Goal: Task Accomplishment & Management: Manage account settings

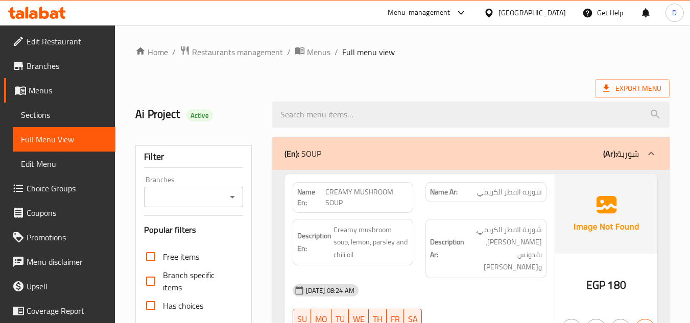
click at [499, 13] on div at bounding box center [491, 12] width 15 height 11
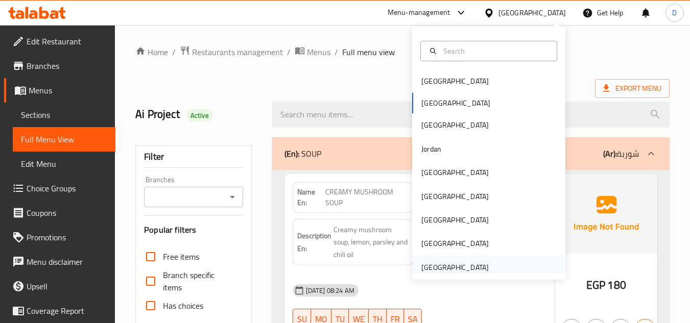
click at [459, 268] on div "United Arab Emirates" at bounding box center [455, 267] width 67 height 11
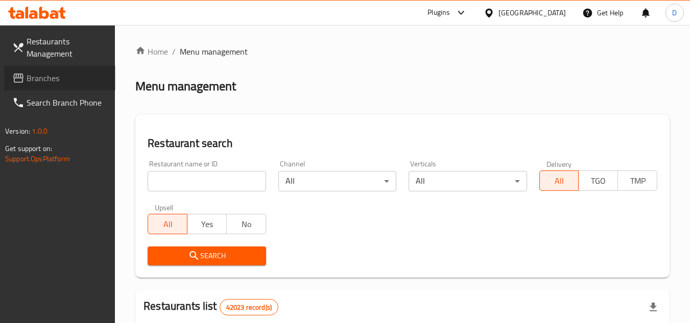
click at [26, 85] on link "Branches" at bounding box center [59, 78] width 111 height 25
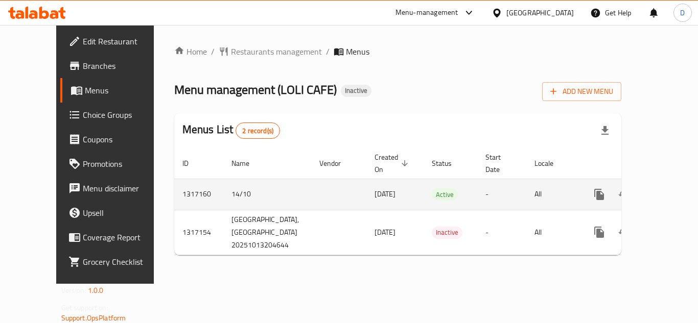
click at [667, 189] on icon "enhanced table" at bounding box center [673, 195] width 12 height 12
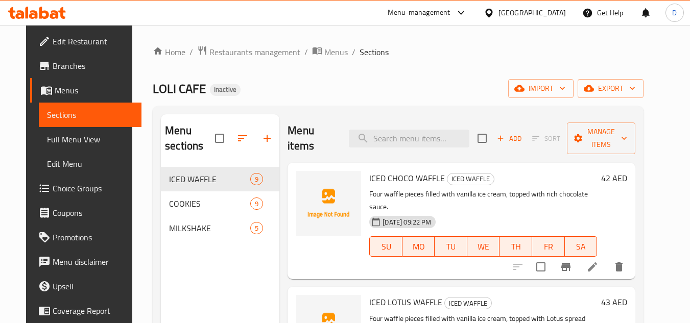
click at [381, 178] on span "ICED CHOCO WAFFLE" at bounding box center [407, 178] width 76 height 15
copy h6 "ICED CHOCO WAFFLE"
click at [424, 178] on span "ICED CHOCO WAFFLE" at bounding box center [407, 178] width 76 height 15
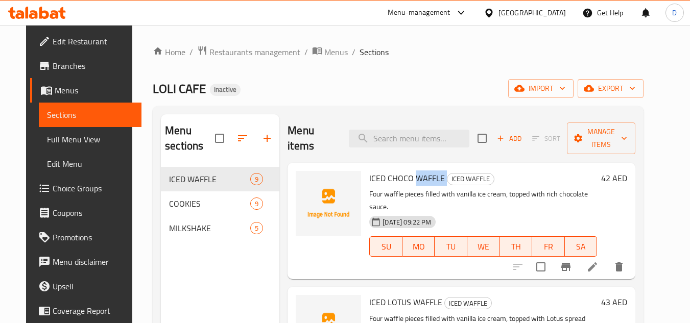
click at [424, 178] on span "ICED CHOCO WAFFLE" at bounding box center [407, 178] width 76 height 15
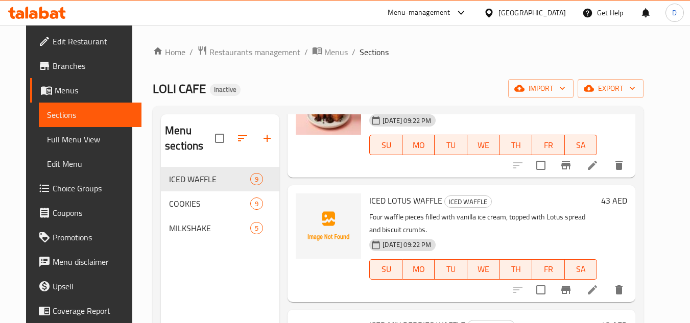
scroll to position [102, 0]
click at [419, 193] on span "ICED LOTUS WAFFLE" at bounding box center [405, 200] width 73 height 15
copy h6 "WAFFLE"
click at [389, 193] on span "ICED LOTUS WAFFLE" at bounding box center [405, 200] width 73 height 15
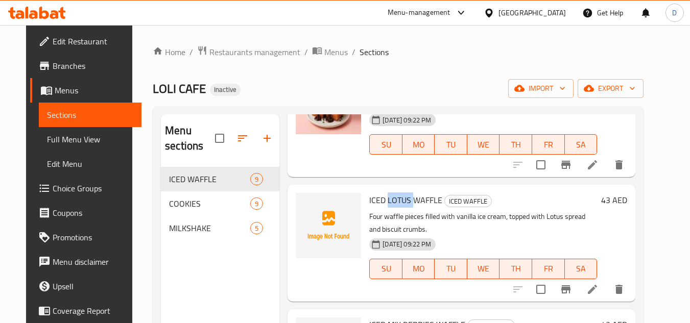
click at [389, 193] on span "ICED LOTUS WAFFLE" at bounding box center [405, 200] width 73 height 15
copy h6 "ICED LOTUS WAFFLE"
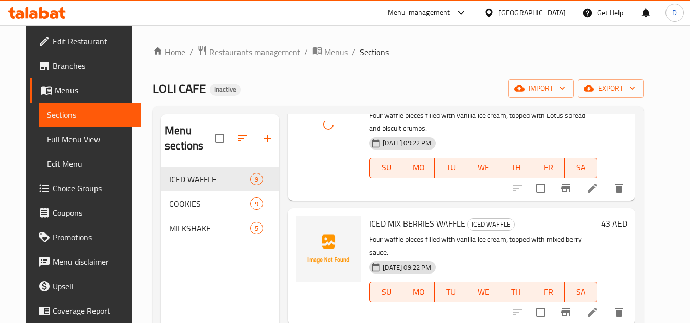
scroll to position [204, 0]
click at [395, 215] on span "ICED MIX BERRIES WAFFLE" at bounding box center [417, 222] width 96 height 15
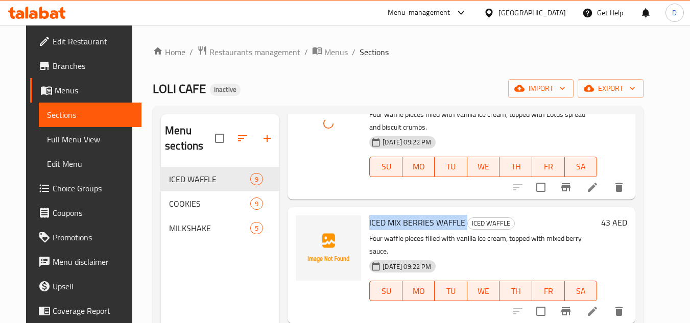
click at [395, 215] on span "ICED MIX BERRIES WAFFLE" at bounding box center [417, 222] width 96 height 15
copy h6 "ICED MIX BERRIES WAFFLE"
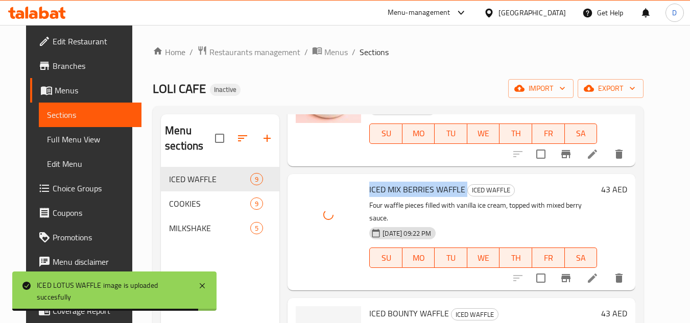
scroll to position [255, 0]
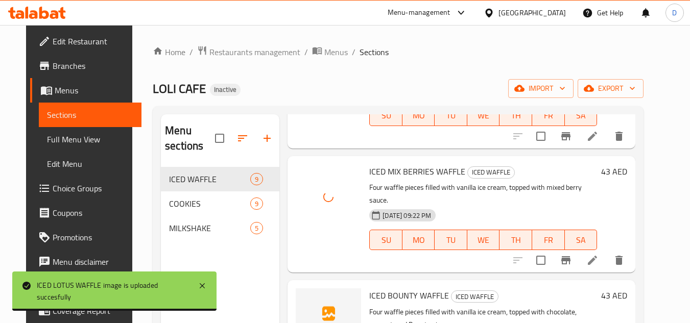
click at [396, 288] on span "ICED BOUNTY WAFFLE" at bounding box center [409, 295] width 80 height 15
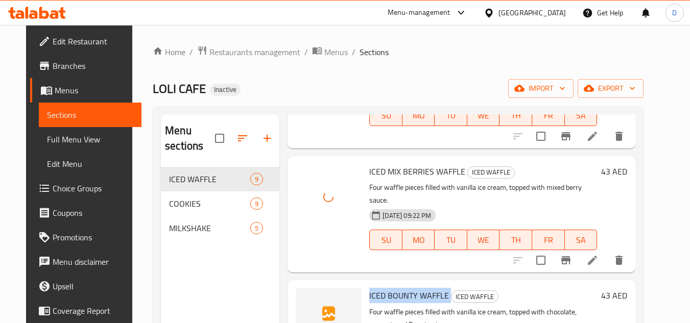
click at [396, 288] on span "ICED BOUNTY WAFFLE" at bounding box center [409, 295] width 80 height 15
copy h6 "ICED BOUNTY WAFFLE"
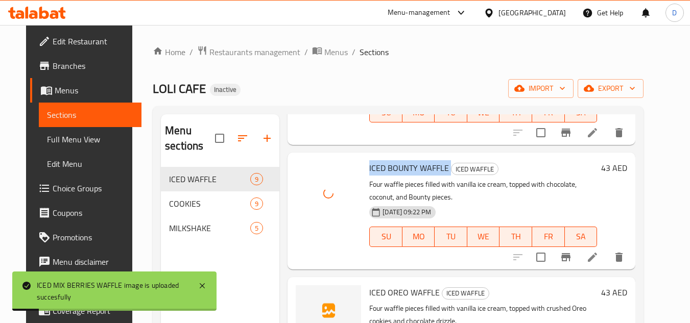
scroll to position [409, 0]
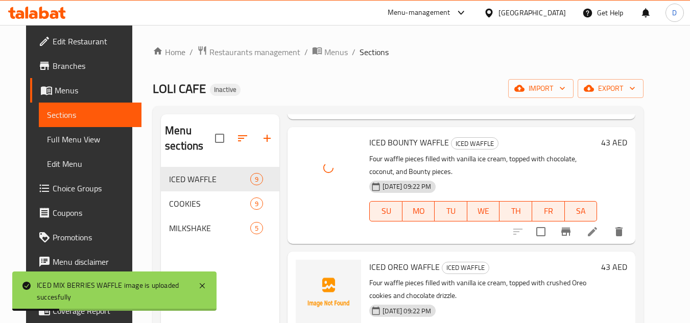
click at [394, 260] on span "ICED OREO WAFFLE" at bounding box center [404, 267] width 71 height 15
copy h6 "ICED OREO WAFFLE"
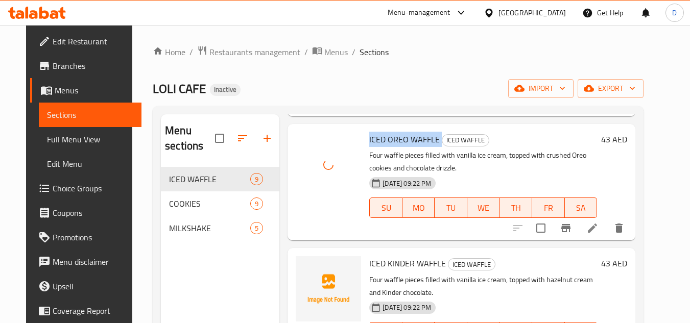
scroll to position [562, 0]
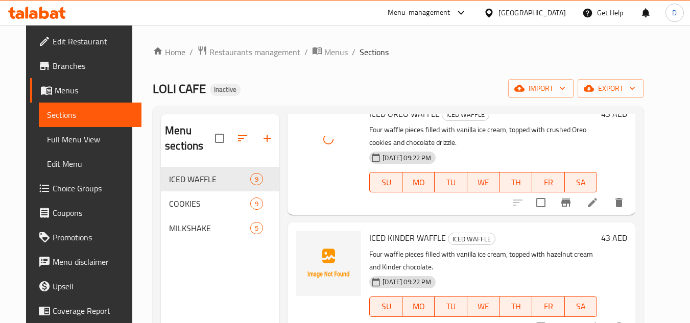
click at [390, 230] on span "ICED KINDER WAFFLE" at bounding box center [407, 237] width 77 height 15
copy h6 "ICED KINDER WAFFLE"
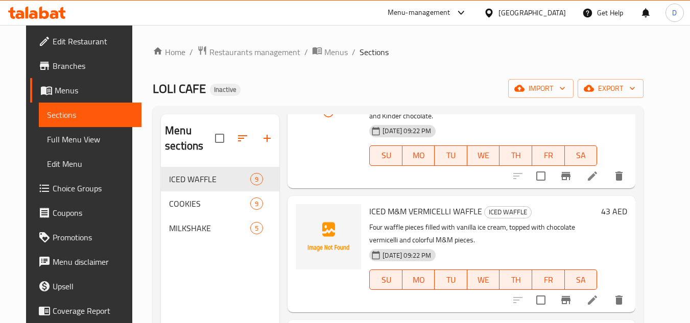
scroll to position [715, 0]
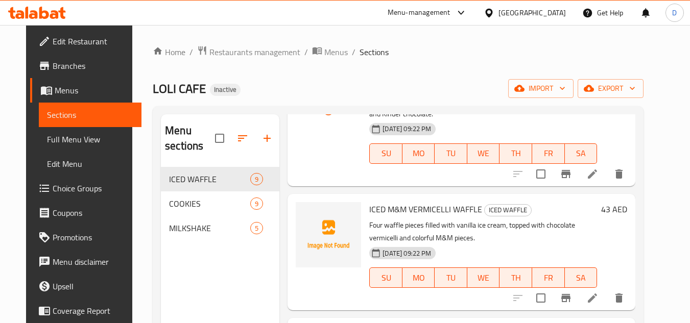
click at [392, 202] on span "ICED M&M VERMICELLI WAFFLE" at bounding box center [425, 209] width 113 height 15
copy h6 "ICED M&M VERMICELLI WAFFLE"
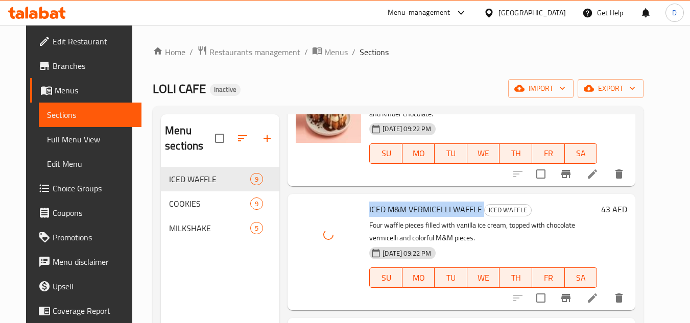
copy span "KITKAT"
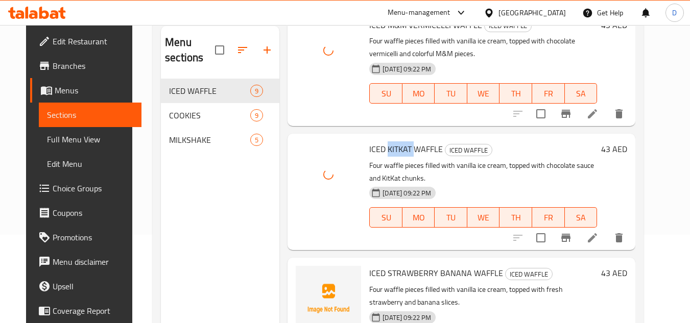
scroll to position [102, 0]
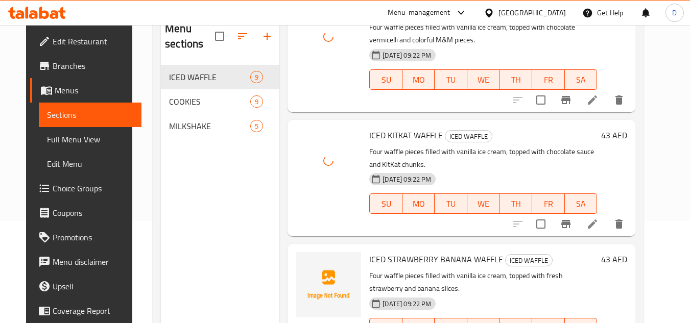
click at [384, 270] on p "Four waffle pieces filled with vanilla ice cream, topped with fresh strawberry …" at bounding box center [483, 283] width 228 height 26
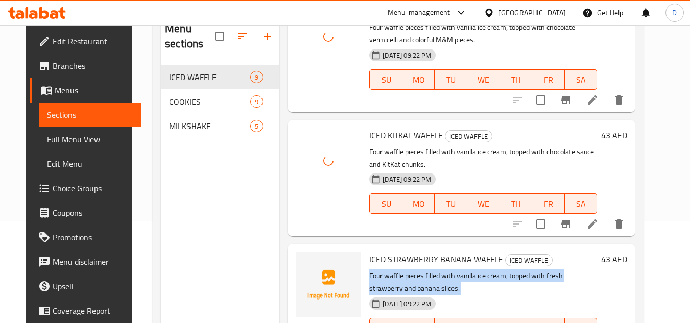
click at [384, 270] on p "Four waffle pieces filled with vanilla ice cream, topped with fresh strawberry …" at bounding box center [483, 283] width 228 height 26
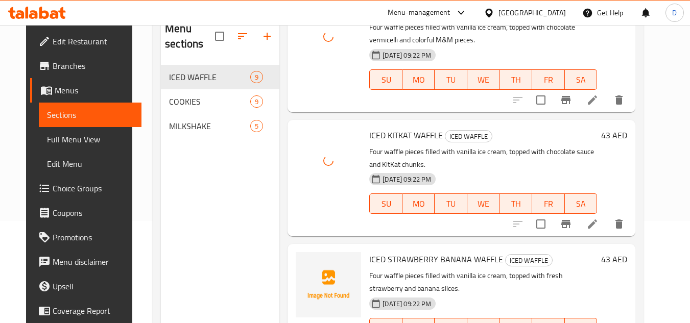
click at [407, 252] on span "ICED STRAWBERRY BANANA WAFFLE" at bounding box center [436, 259] width 134 height 15
copy span "STRAWBERRY"
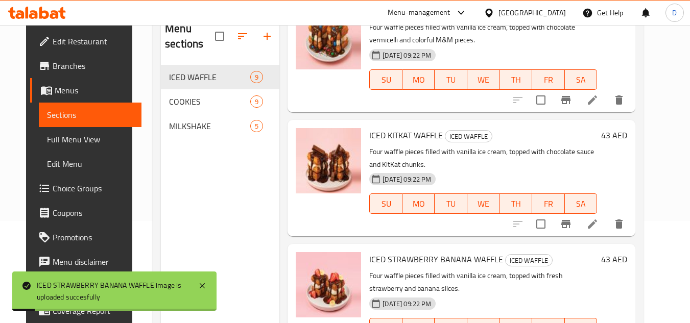
click at [220, 255] on div "Menu sections ICED WAFFLE 9 COOKIES 9 MILKSHAKE 5" at bounding box center [220, 173] width 119 height 323
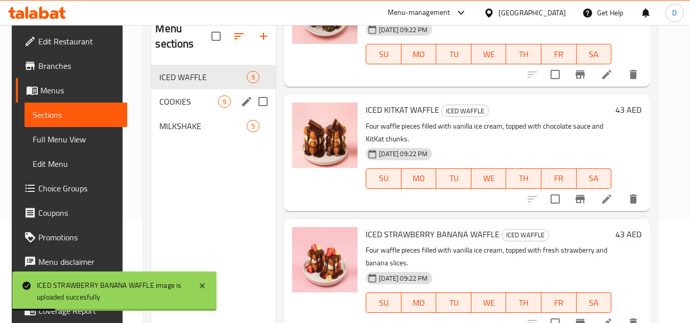
drag, startPoint x: 180, startPoint y: 95, endPoint x: 237, endPoint y: 108, distance: 57.8
click at [181, 95] on div "COOKIES 9" at bounding box center [213, 101] width 125 height 25
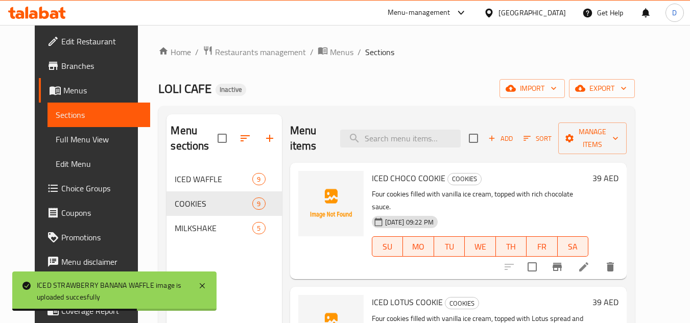
click at [400, 182] on span "ICED CHOCO COOKIE" at bounding box center [409, 178] width 74 height 15
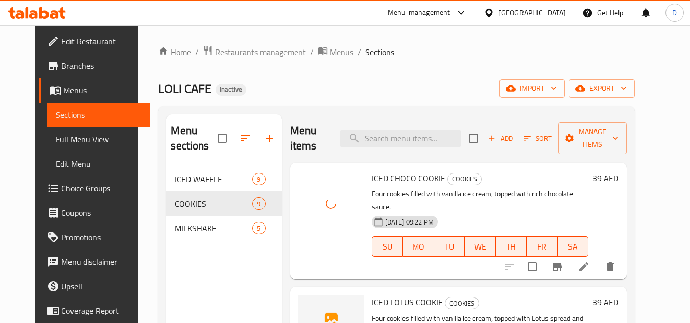
click at [400, 295] on span "ICED LOTUS COOKIE" at bounding box center [407, 302] width 71 height 15
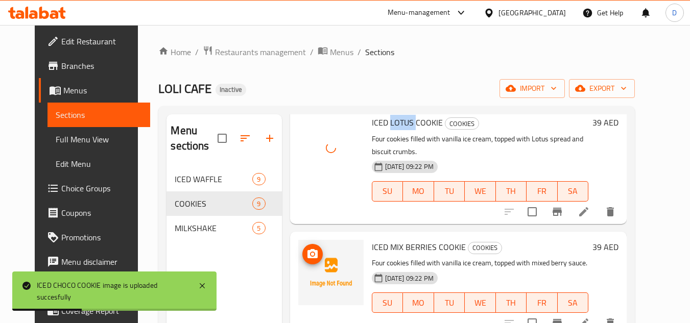
scroll to position [204, 0]
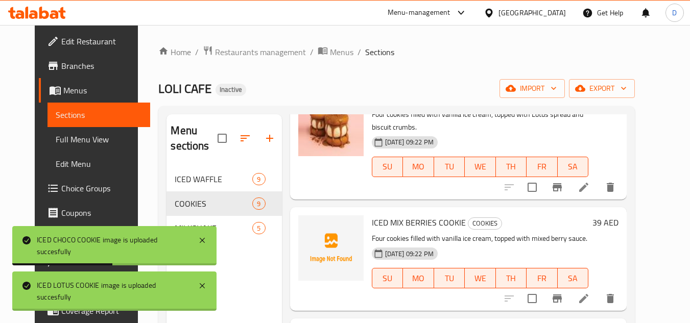
click at [412, 215] on span "ICED MIX BERRIES COOKIE" at bounding box center [419, 222] width 94 height 15
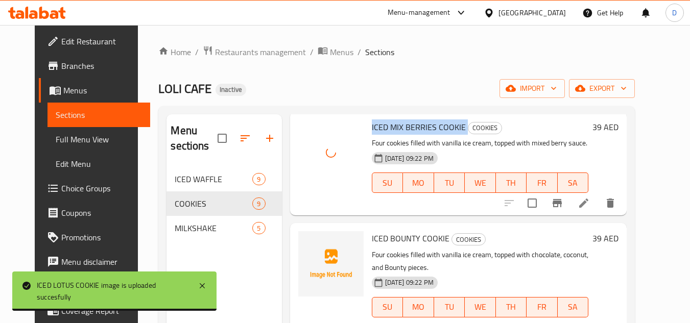
scroll to position [307, 0]
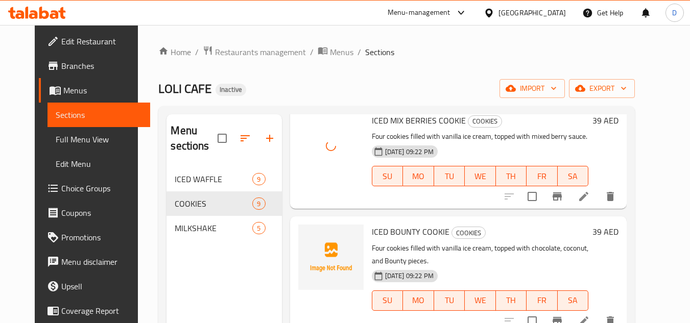
click at [377, 224] on span "ICED BOUNTY COOKIE" at bounding box center [411, 231] width 78 height 15
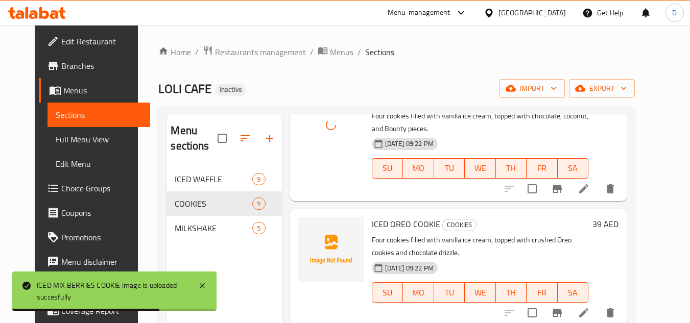
scroll to position [460, 0]
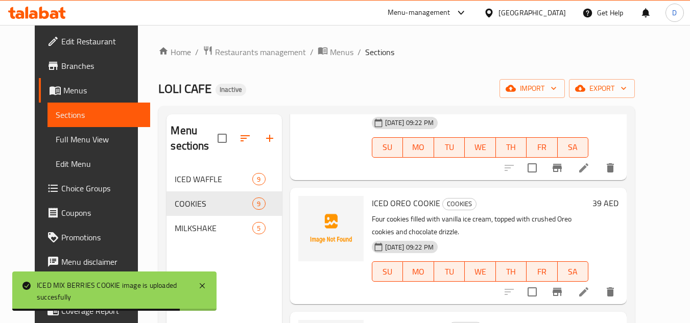
click at [394, 196] on span "ICED OREO COOKIE" at bounding box center [406, 203] width 68 height 15
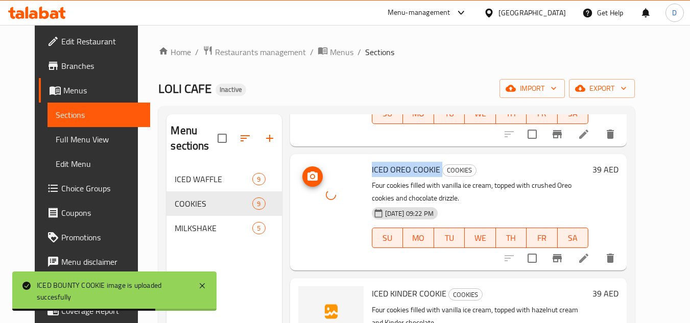
scroll to position [562, 0]
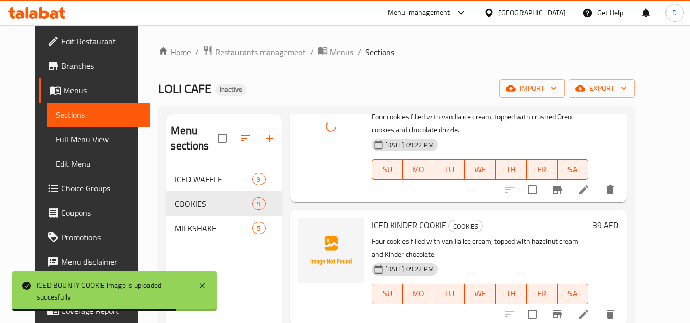
click at [390, 219] on span "ICED KINDER COOKIE" at bounding box center [409, 225] width 75 height 15
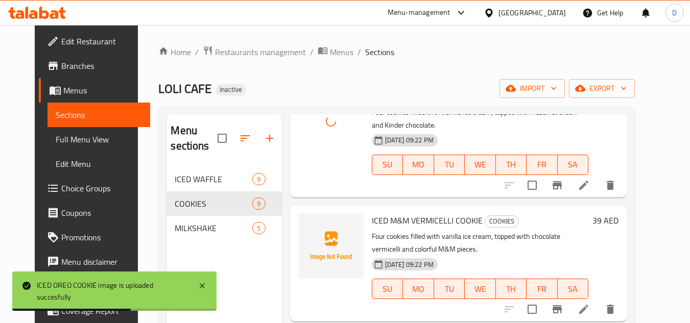
scroll to position [715, 0]
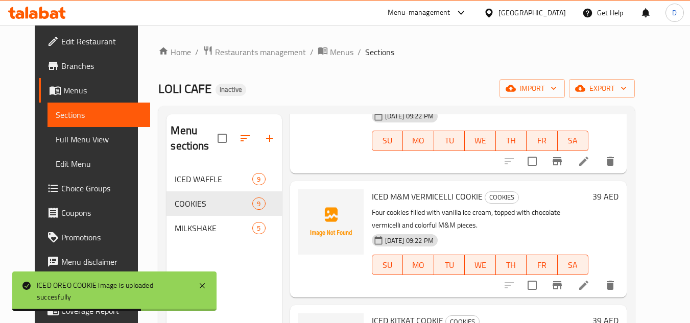
click at [398, 189] on span "ICED M&M VERMICELLI COOKIE" at bounding box center [427, 196] width 111 height 15
click at [396, 189] on span "ICED M&M VERMICELLI COOKIE" at bounding box center [427, 196] width 111 height 15
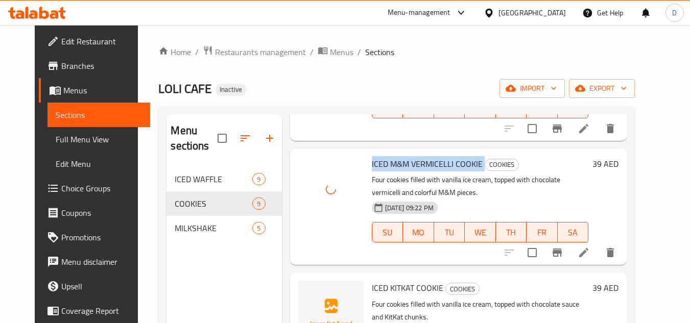
scroll to position [766, 0]
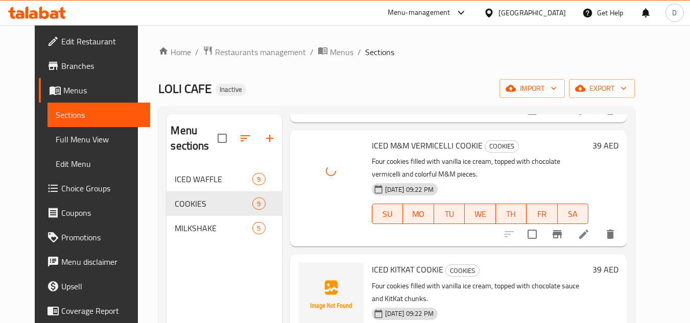
click at [395, 262] on span "ICED KITKAT COOKIE" at bounding box center [408, 269] width 72 height 15
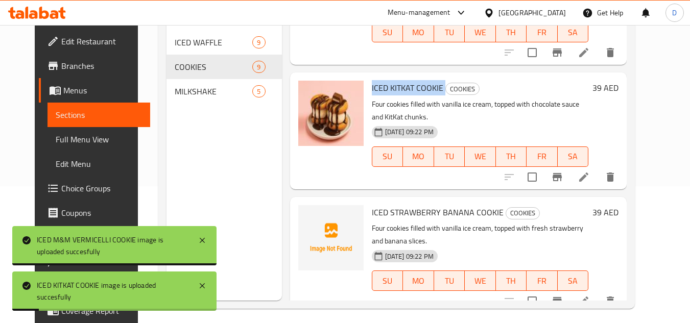
scroll to position [143, 0]
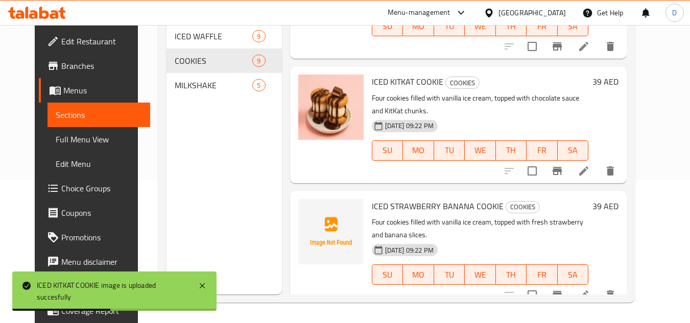
click at [404, 200] on span "ICED STRAWBERRY BANANA COOKIE" at bounding box center [438, 206] width 132 height 15
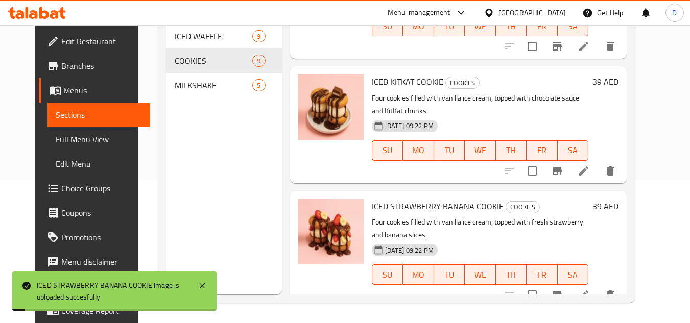
click at [220, 225] on div "Menu sections ICED WAFFLE 9 COOKIES 9 MILKSHAKE 5" at bounding box center [224, 132] width 115 height 323
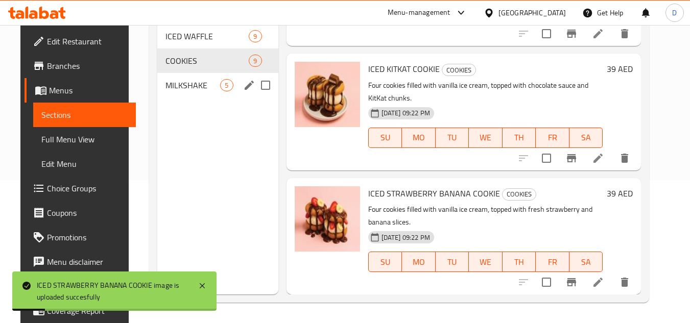
click at [195, 85] on span "MILKSHAKE" at bounding box center [193, 85] width 55 height 12
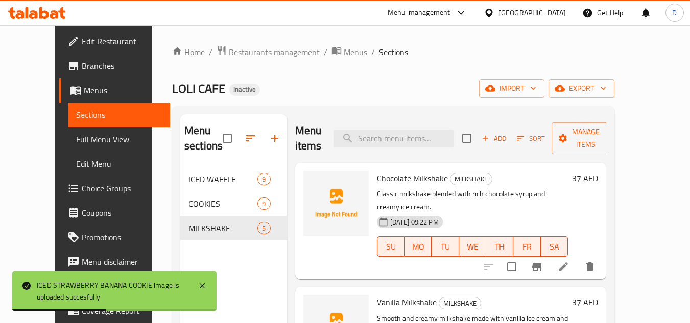
click at [382, 176] on span "Chocolate Milkshake" at bounding box center [412, 178] width 71 height 15
click at [414, 176] on span "Chocolate Milkshake" at bounding box center [412, 178] width 71 height 15
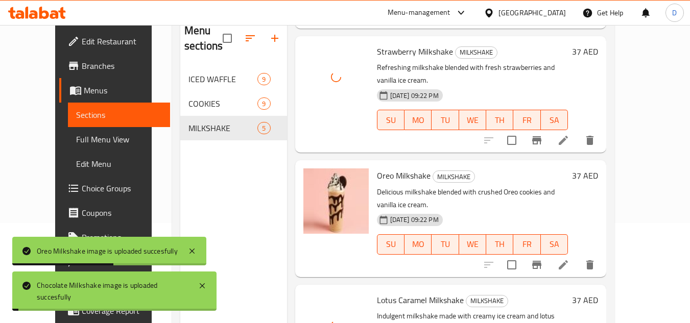
scroll to position [41, 0]
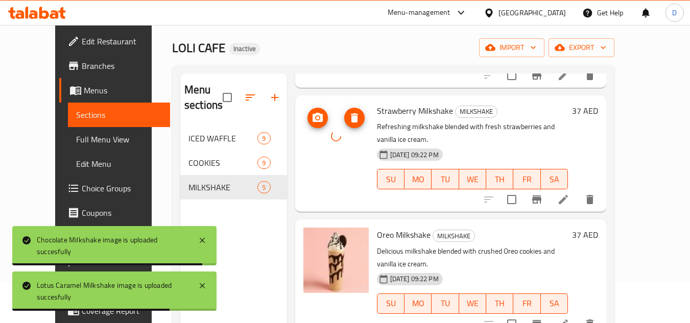
click at [326, 129] on div at bounding box center [335, 136] width 65 height 65
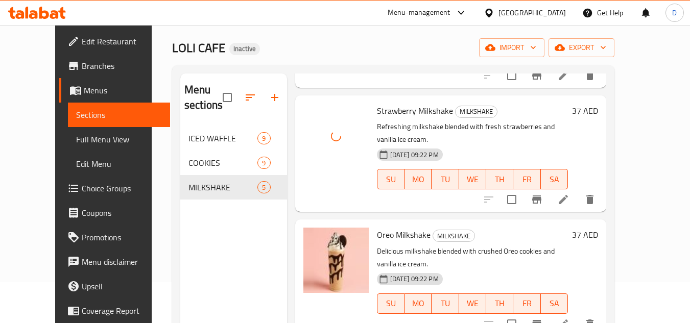
click at [76, 144] on span "Full Menu View" at bounding box center [119, 139] width 86 height 12
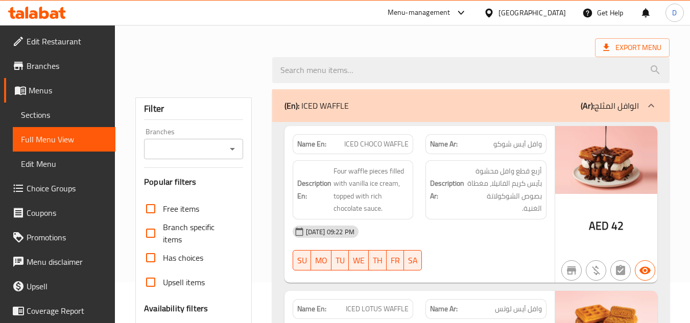
click at [72, 119] on span "Sections" at bounding box center [64, 115] width 86 height 12
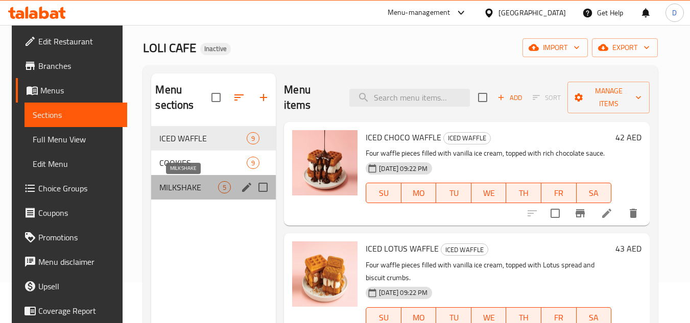
click at [186, 184] on span "MILKSHAKE" at bounding box center [188, 187] width 59 height 12
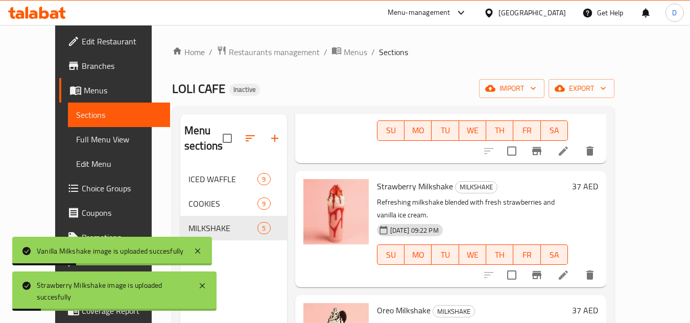
scroll to position [224, 0]
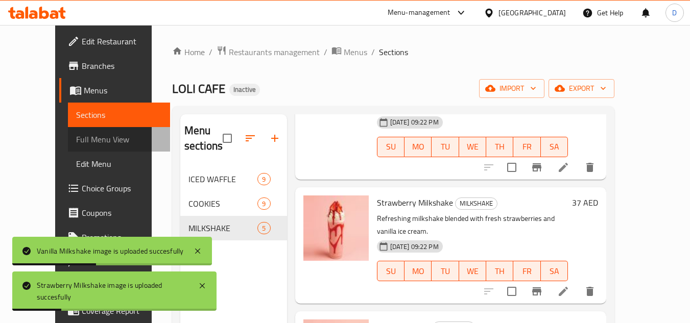
drag, startPoint x: 76, startPoint y: 148, endPoint x: 82, endPoint y: 145, distance: 6.9
click at [75, 147] on link "Full Menu View" at bounding box center [119, 139] width 103 height 25
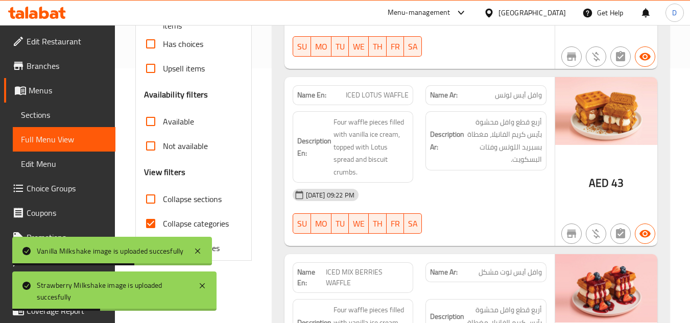
scroll to position [255, 0]
click at [200, 222] on span "Collapse categories" at bounding box center [196, 223] width 66 height 12
click at [163, 222] on input "Collapse categories" at bounding box center [150, 223] width 25 height 25
checkbox input "false"
click at [193, 194] on label "Collapse sections" at bounding box center [179, 198] width 83 height 25
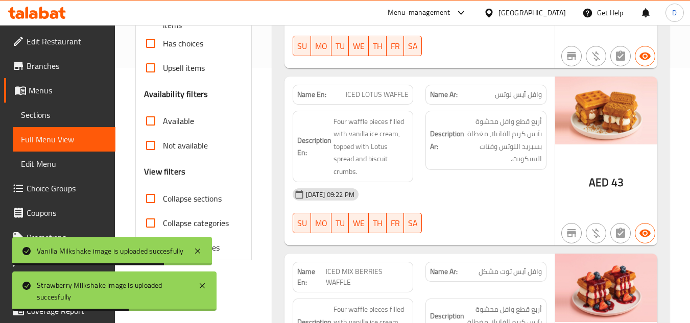
click at [163, 194] on input "Collapse sections" at bounding box center [150, 198] width 25 height 25
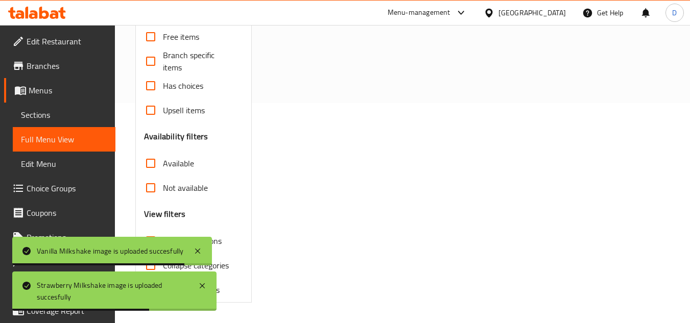
scroll to position [220, 0]
click at [215, 241] on span "Collapse sections" at bounding box center [192, 241] width 59 height 12
click at [163, 241] on input "Collapse sections" at bounding box center [150, 241] width 25 height 25
checkbox input "false"
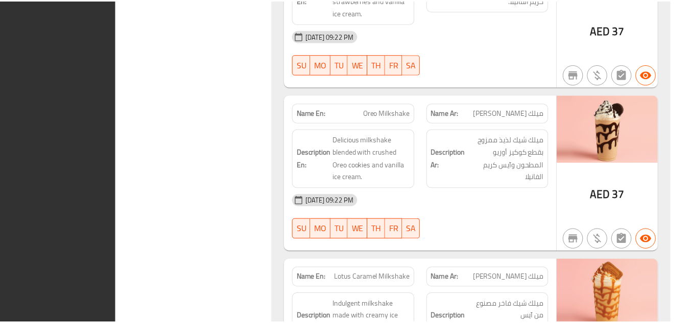
scroll to position [3862, 0]
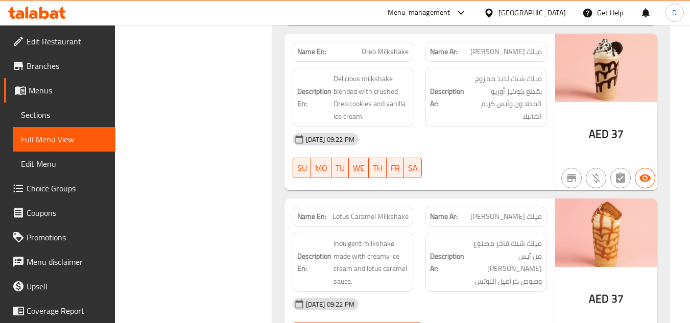
click at [42, 46] on span "Edit Restaurant" at bounding box center [67, 41] width 81 height 12
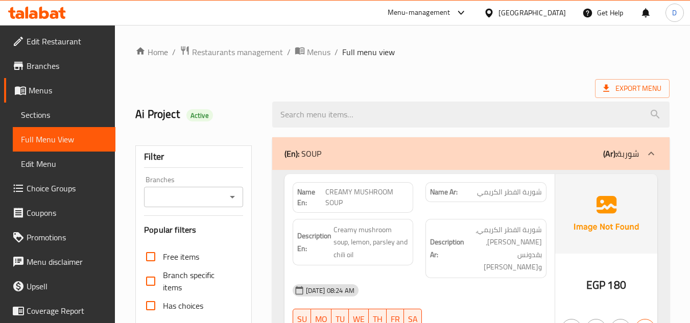
click at [554, 14] on div "Egypt" at bounding box center [532, 12] width 67 height 11
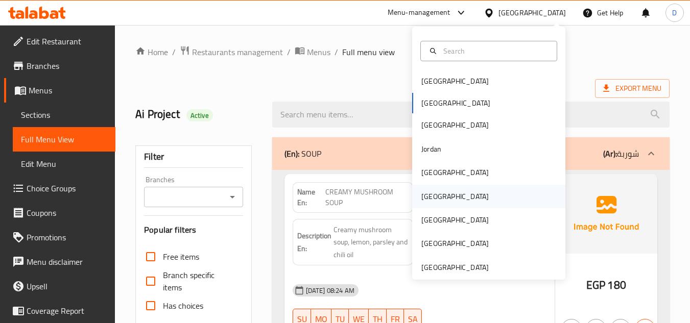
click at [422, 194] on div "[GEOGRAPHIC_DATA]" at bounding box center [455, 196] width 67 height 11
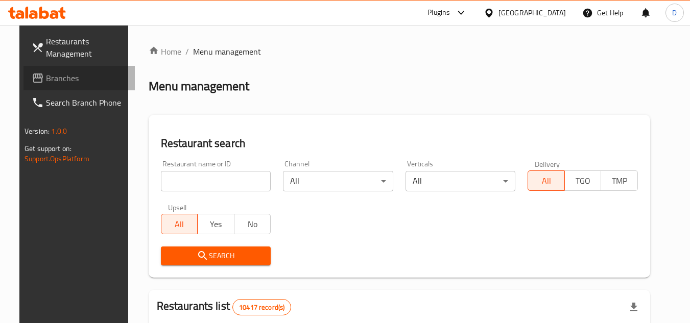
click at [46, 80] on span "Branches" at bounding box center [86, 78] width 81 height 12
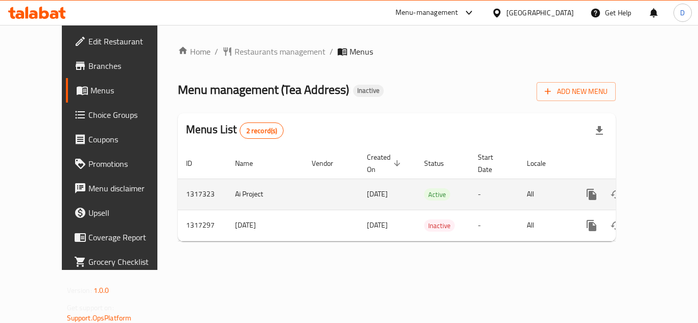
click at [661, 190] on icon "enhanced table" at bounding box center [665, 194] width 9 height 9
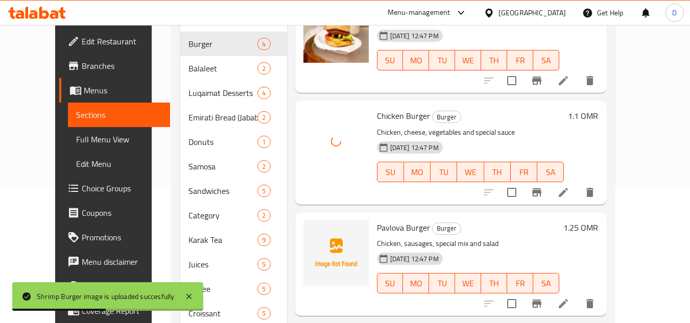
scroll to position [153, 0]
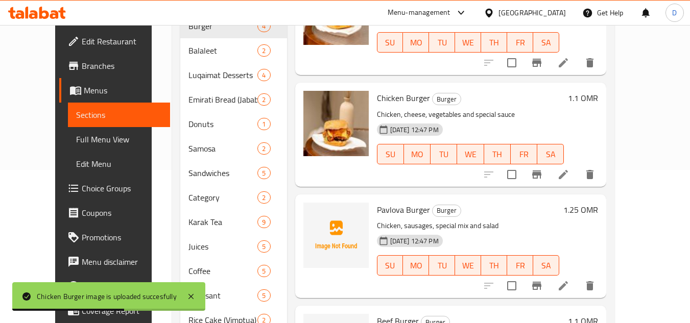
click at [578, 290] on li at bounding box center [563, 286] width 29 height 18
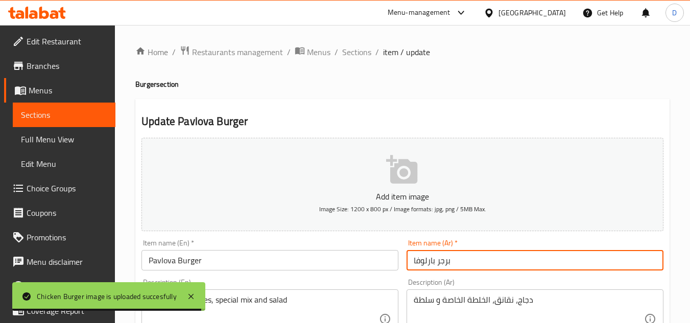
click at [423, 259] on input "برجر بارلوفا" at bounding box center [535, 260] width 257 height 20
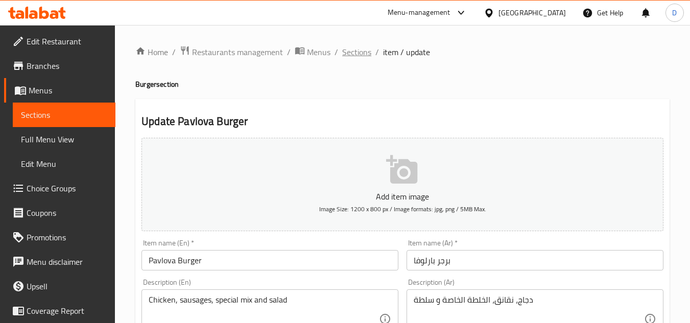
click at [360, 49] on span "Sections" at bounding box center [356, 52] width 29 height 12
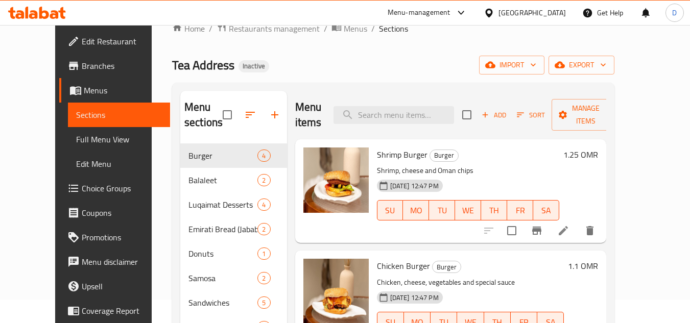
scroll to position [13, 0]
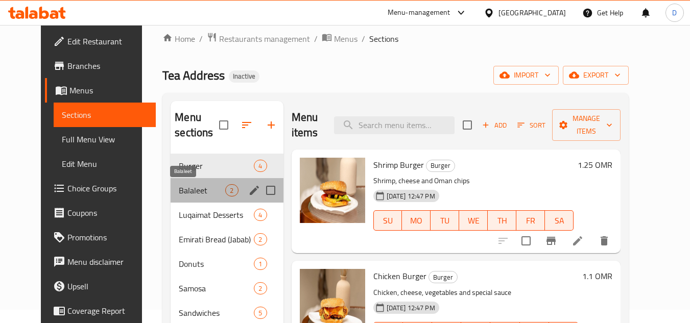
click at [179, 185] on span "Balaleet" at bounding box center [202, 190] width 46 height 12
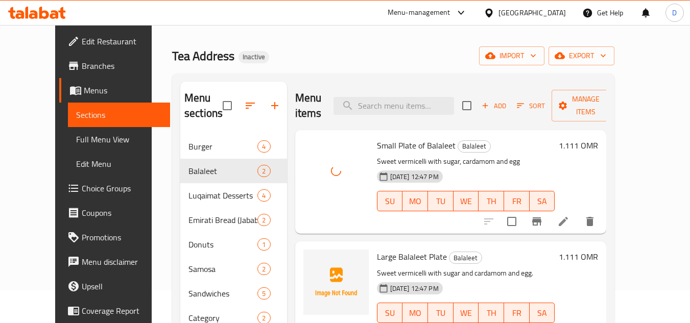
scroll to position [102, 0]
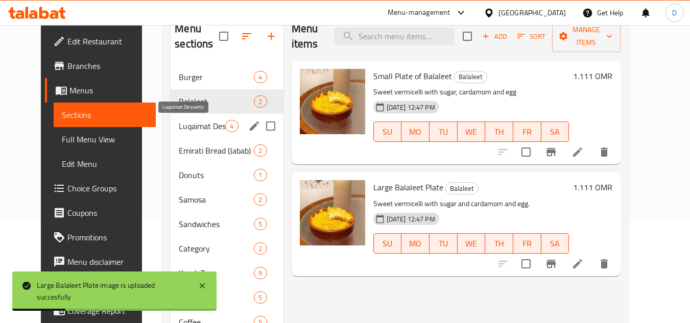
click at [195, 126] on span "Luqaimat Desserts" at bounding box center [202, 126] width 46 height 12
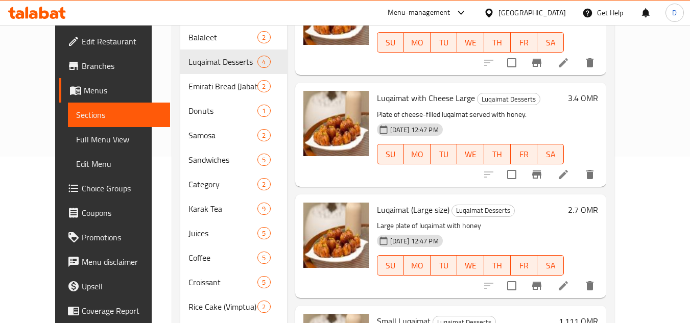
scroll to position [38, 0]
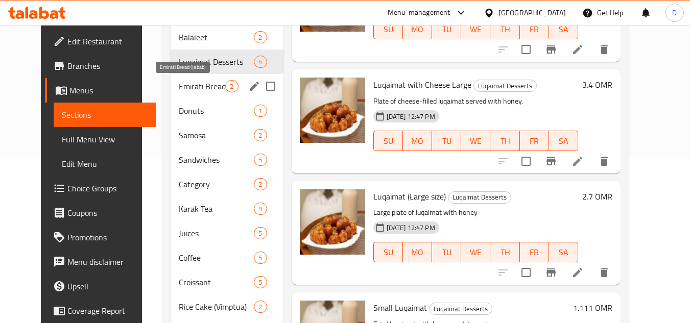
click at [179, 88] on span "Emirati Bread (Jabab)" at bounding box center [202, 86] width 46 height 12
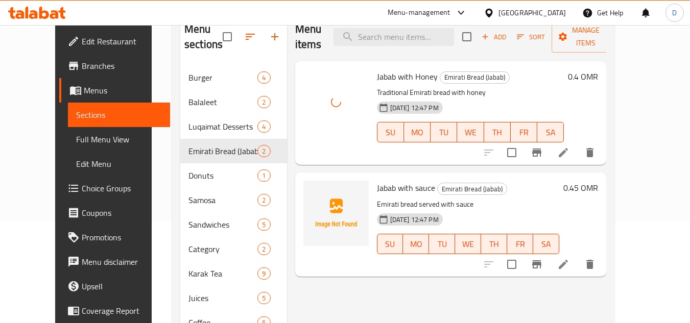
scroll to position [102, 0]
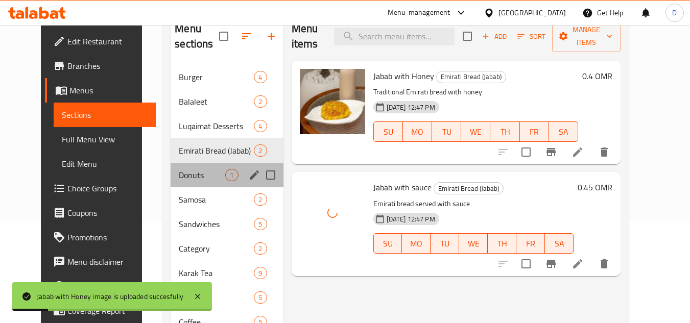
click at [177, 167] on div "Donuts 1" at bounding box center [227, 175] width 112 height 25
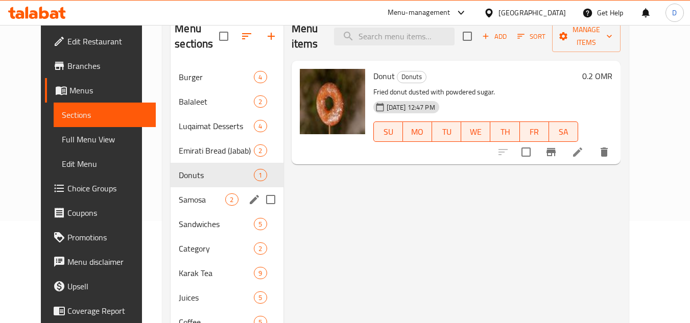
click at [185, 193] on div "Samosa 2" at bounding box center [227, 200] width 112 height 25
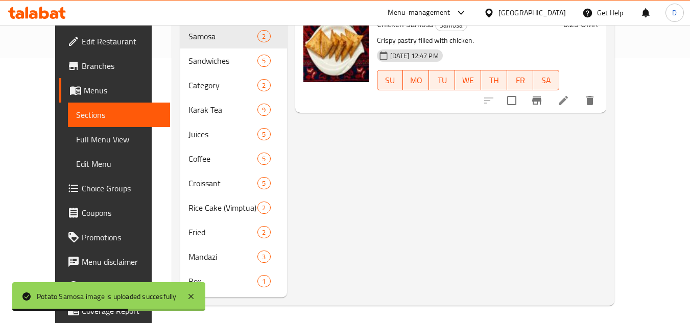
scroll to position [218, 0]
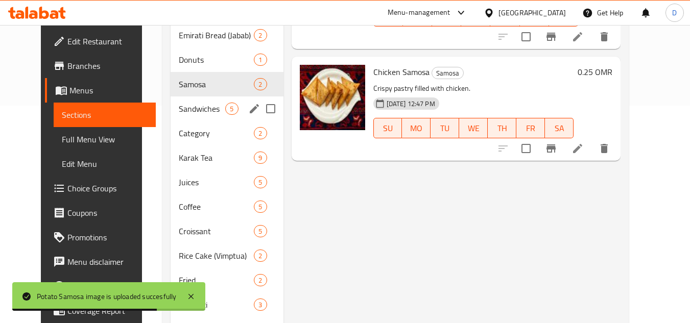
click at [187, 112] on span "Sandwiches" at bounding box center [202, 109] width 46 height 12
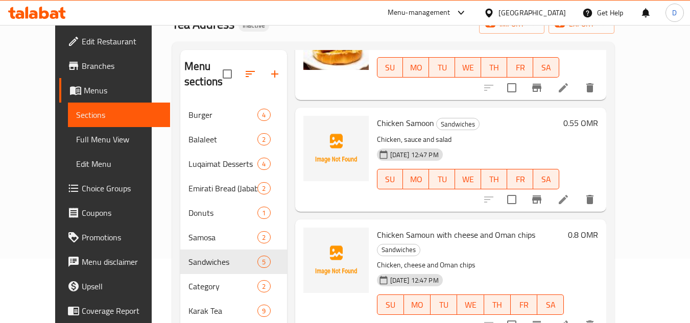
scroll to position [51, 0]
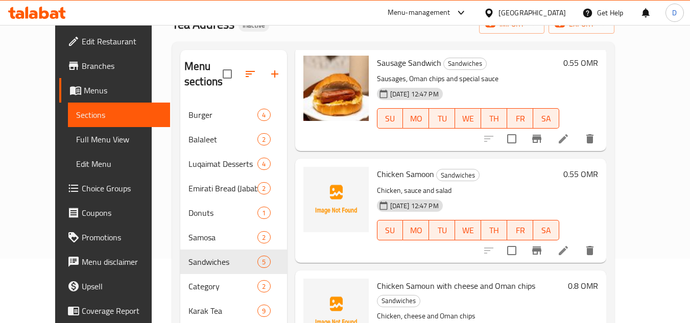
click at [570, 245] on icon at bounding box center [563, 251] width 12 height 12
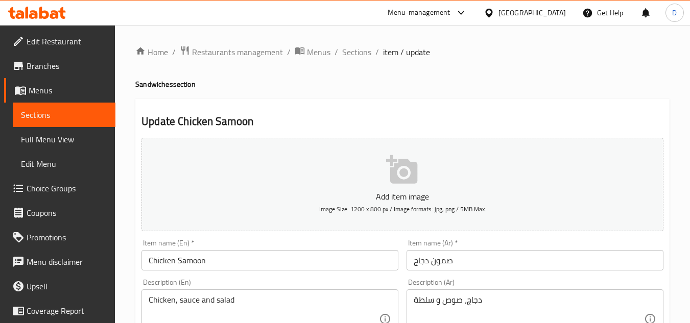
click at [356, 57] on span "Sections" at bounding box center [356, 52] width 29 height 12
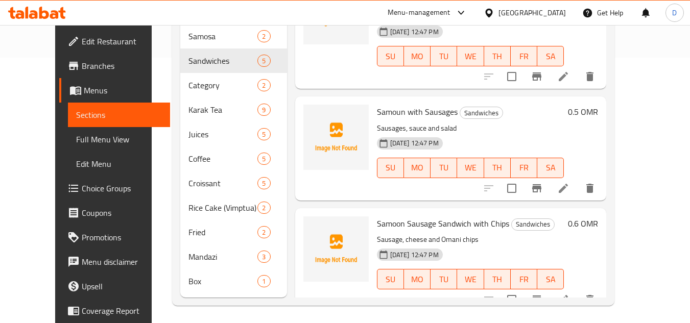
scroll to position [269, 0]
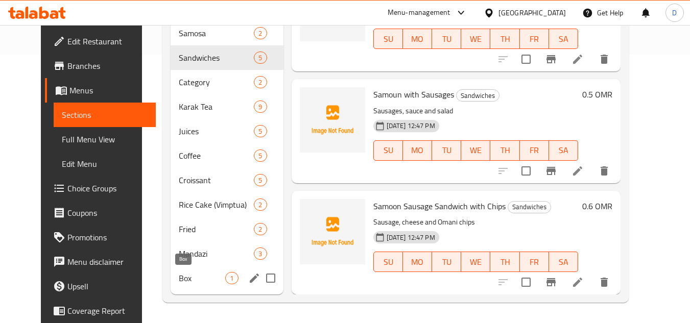
click at [192, 281] on span "Box" at bounding box center [202, 278] width 46 height 12
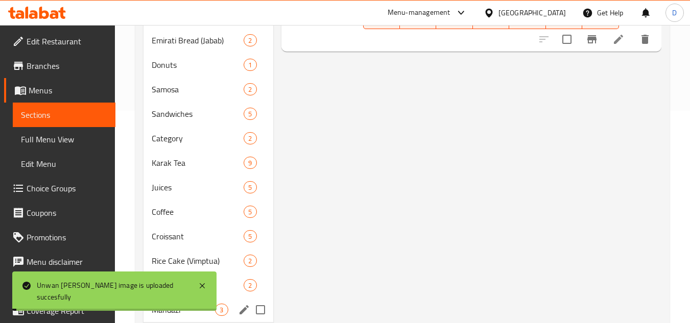
scroll to position [269, 0]
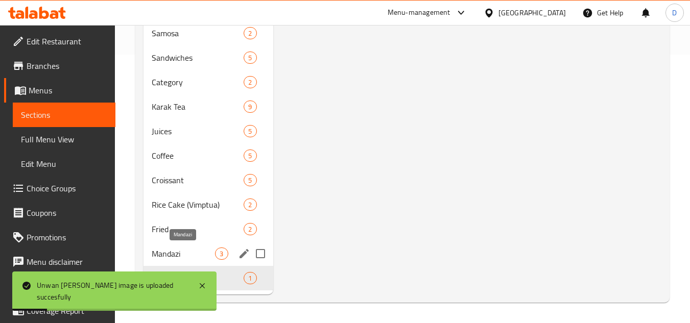
click at [194, 249] on span "Mandazi" at bounding box center [183, 254] width 63 height 12
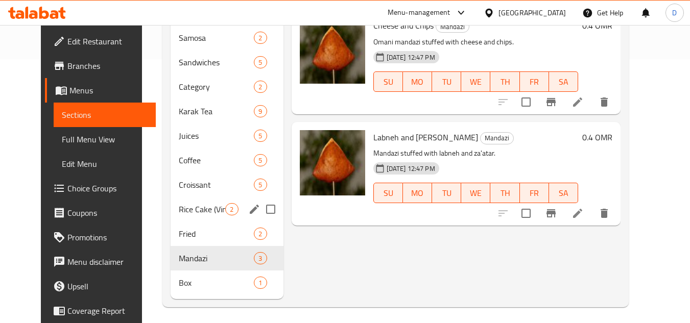
scroll to position [269, 0]
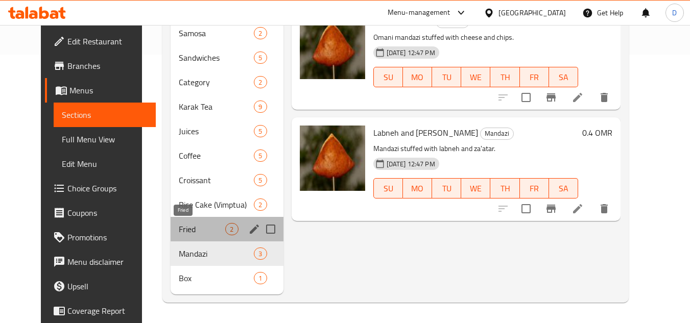
drag, startPoint x: 202, startPoint y: 233, endPoint x: 213, endPoint y: 228, distance: 11.9
click at [202, 232] on span "Fried" at bounding box center [202, 229] width 46 height 12
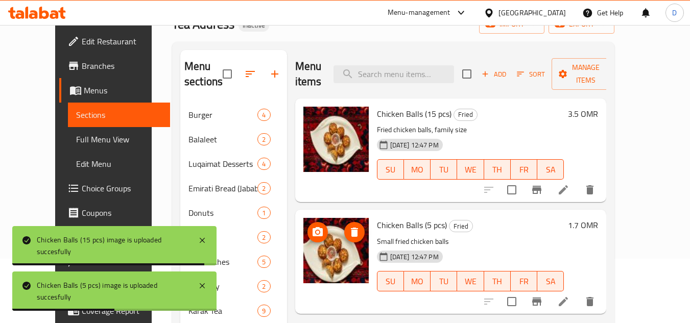
scroll to position [269, 0]
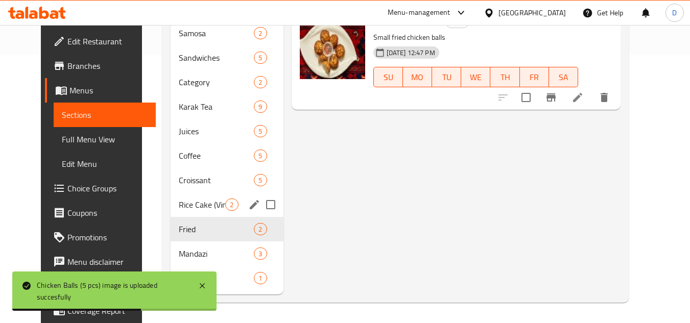
drag, startPoint x: 188, startPoint y: 207, endPoint x: 212, endPoint y: 207, distance: 24.0
click at [188, 207] on span "Rice Cake (Vimptua)" at bounding box center [202, 205] width 46 height 12
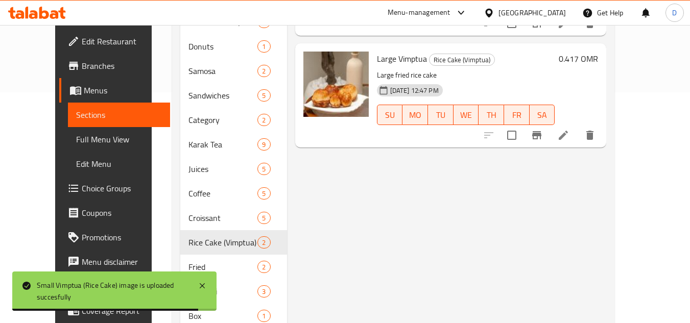
scroll to position [255, 0]
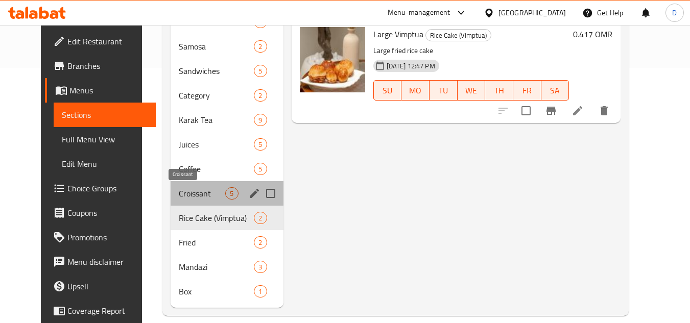
click at [207, 199] on span "Croissant" at bounding box center [202, 194] width 46 height 12
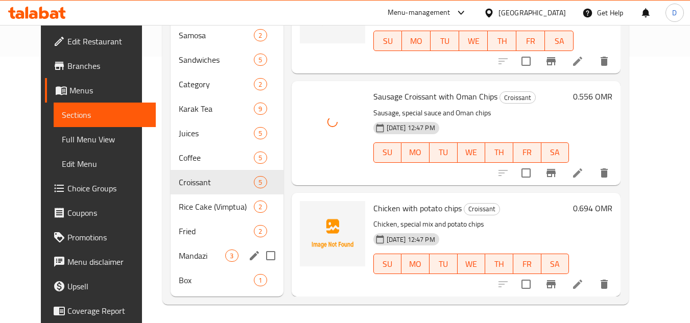
scroll to position [269, 0]
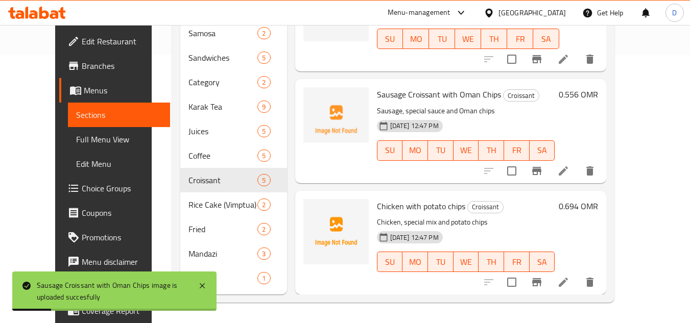
click at [407, 95] on span "Sausage Croissant with Oman Chips" at bounding box center [439, 94] width 124 height 15
copy h6 "Sausage Croissant with Oman Chips"
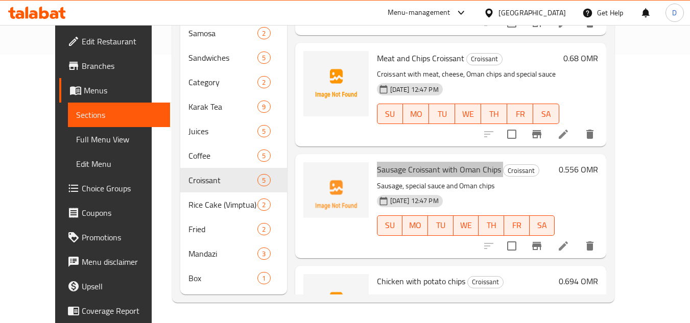
scroll to position [150, 0]
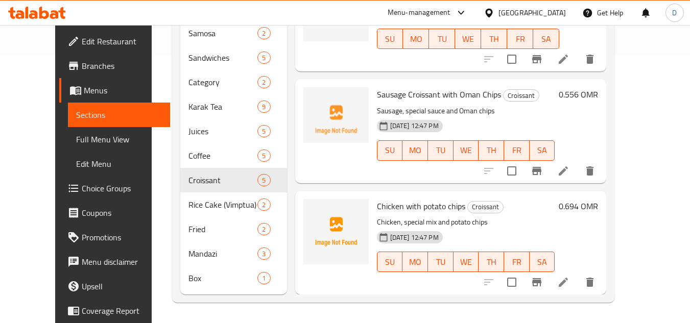
click at [411, 213] on span "Chicken with potato chips" at bounding box center [421, 206] width 88 height 15
copy h6 "Chicken with potato chips"
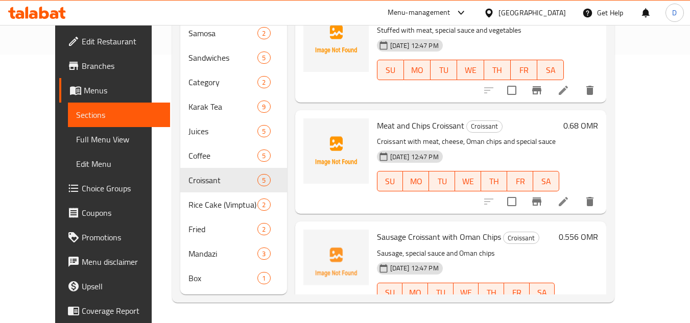
scroll to position [0, 0]
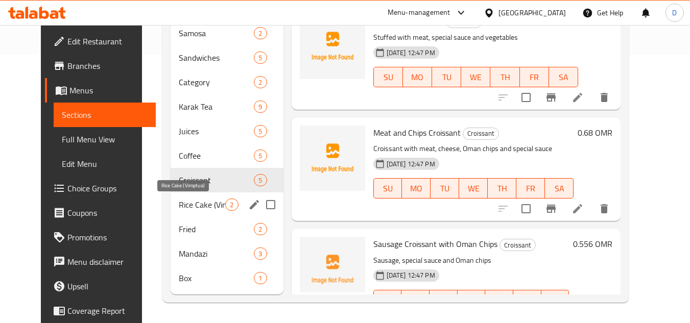
click at [179, 207] on span "Rice Cake (Vimptua)" at bounding box center [202, 205] width 46 height 12
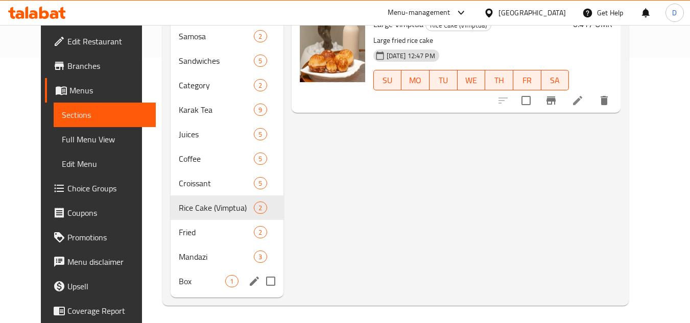
scroll to position [269, 0]
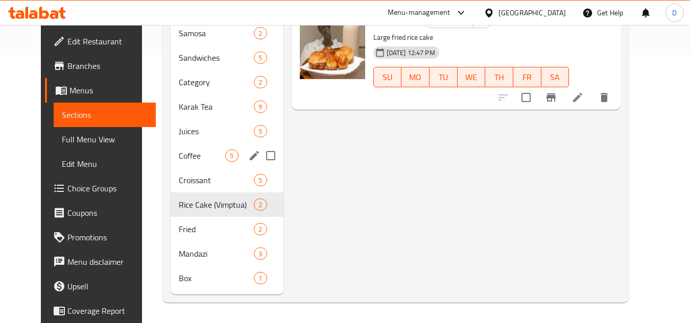
click at [186, 161] on span "Coffee" at bounding box center [202, 156] width 46 height 12
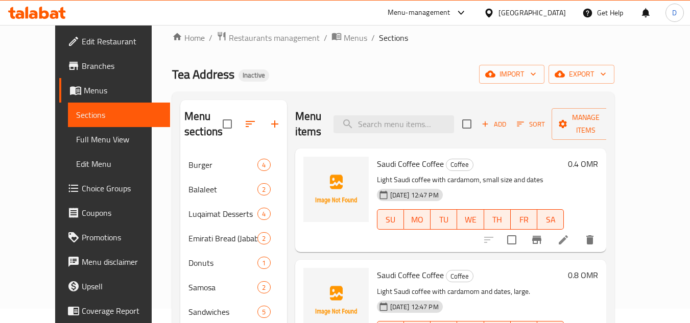
scroll to position [13, 0]
click at [568, 243] on icon at bounding box center [563, 241] width 9 height 9
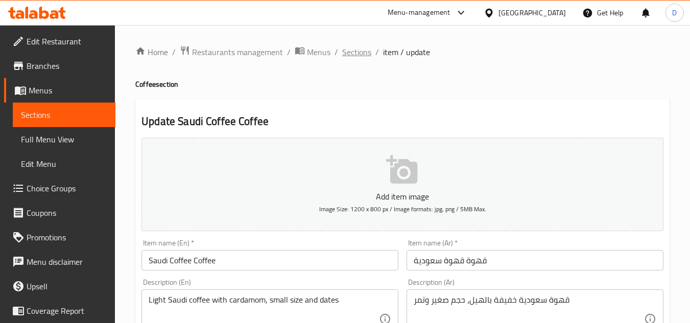
click at [362, 54] on span "Sections" at bounding box center [356, 52] width 29 height 12
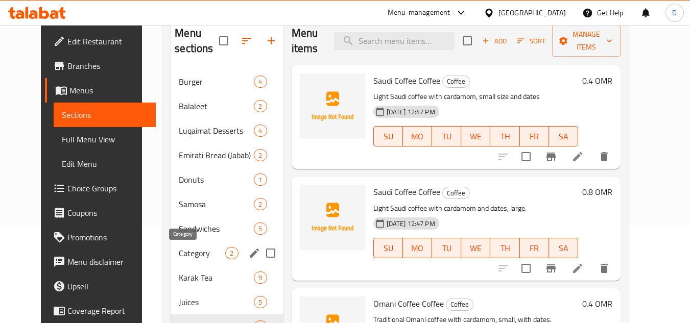
scroll to position [102, 0]
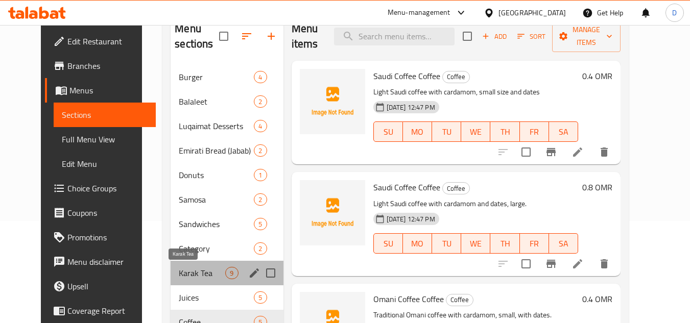
click at [181, 271] on span "Karak Tea" at bounding box center [202, 273] width 46 height 12
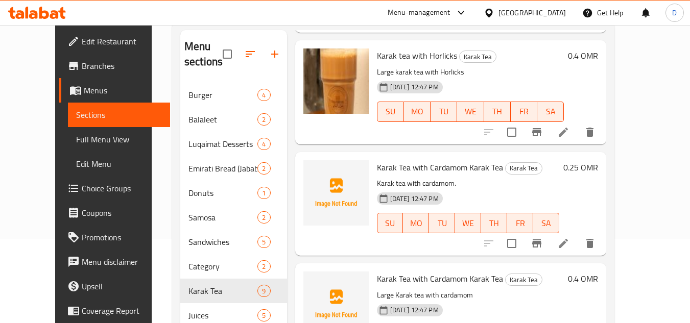
scroll to position [102, 0]
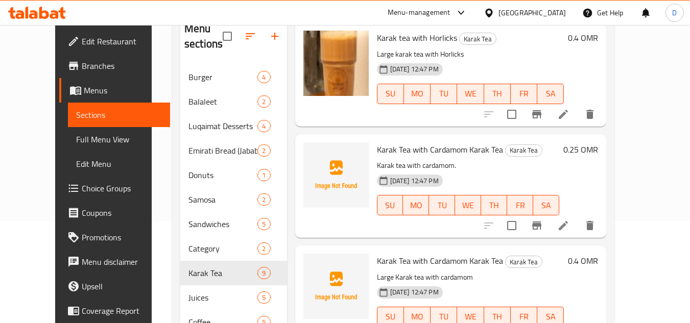
click at [570, 222] on icon at bounding box center [563, 226] width 12 height 12
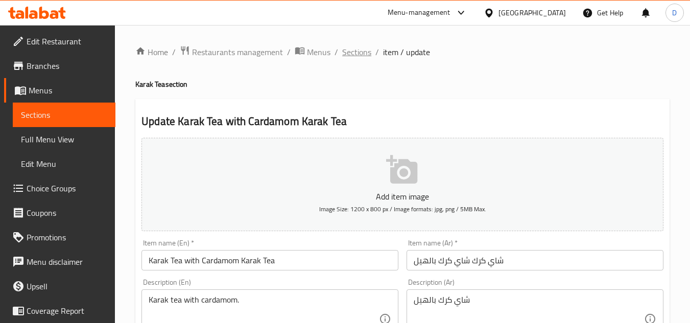
click at [353, 49] on span "Sections" at bounding box center [356, 52] width 29 height 12
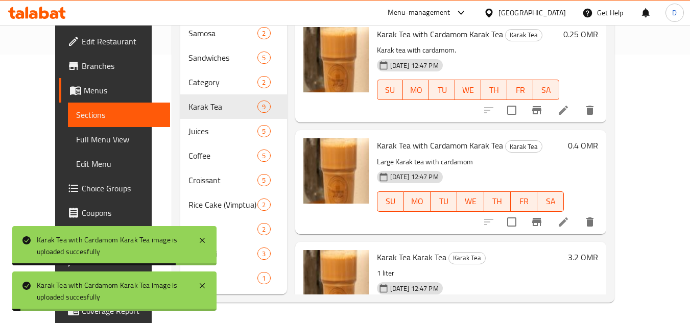
scroll to position [596, 0]
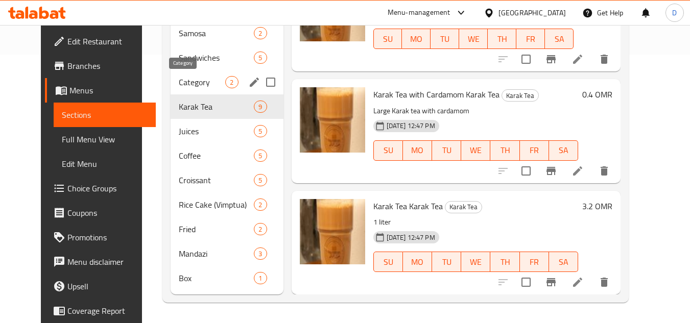
drag, startPoint x: 182, startPoint y: 83, endPoint x: 227, endPoint y: 105, distance: 50.3
click at [182, 83] on span "Category" at bounding box center [202, 82] width 46 height 12
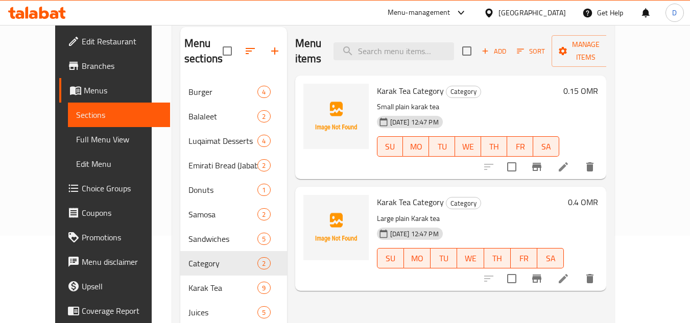
scroll to position [64, 0]
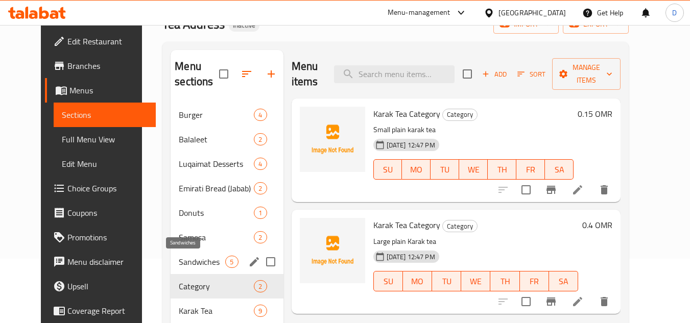
click at [179, 265] on span "Sandwiches" at bounding box center [202, 262] width 46 height 12
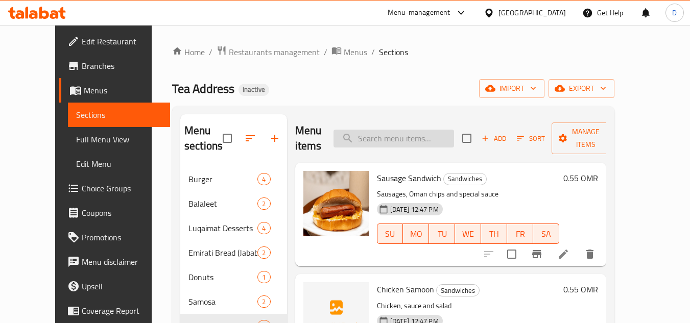
click at [401, 144] on input "search" at bounding box center [394, 139] width 121 height 18
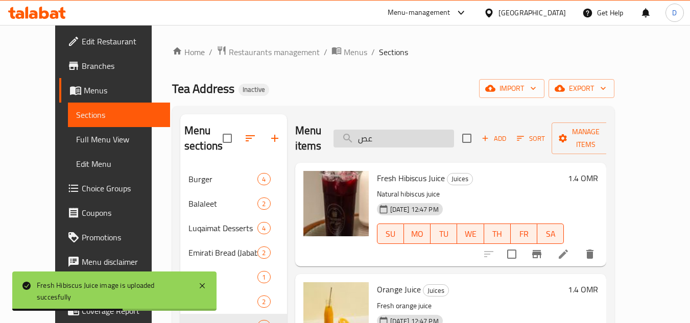
click at [381, 135] on input "عص" at bounding box center [394, 139] width 121 height 18
drag, startPoint x: 381, startPoint y: 135, endPoint x: 382, endPoint y: 128, distance: 7.2
click at [381, 135] on input "عص" at bounding box center [394, 139] width 121 height 18
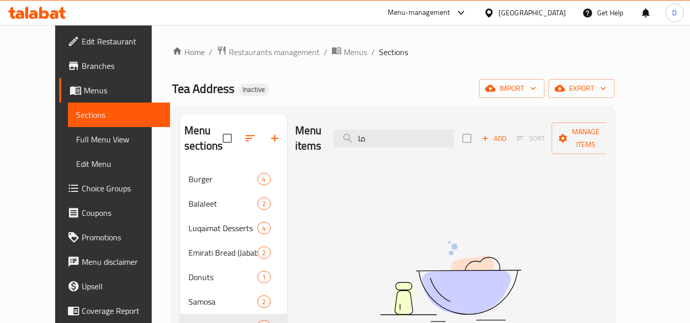
type input "م"
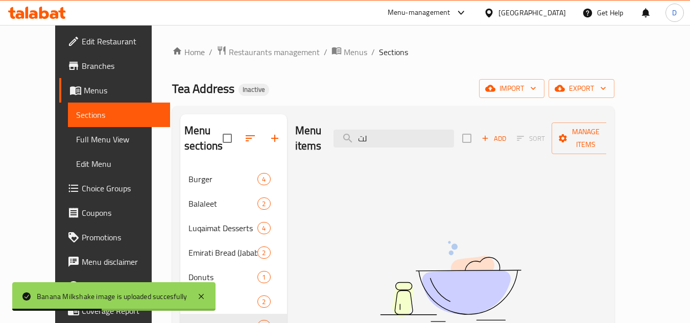
type input "ل"
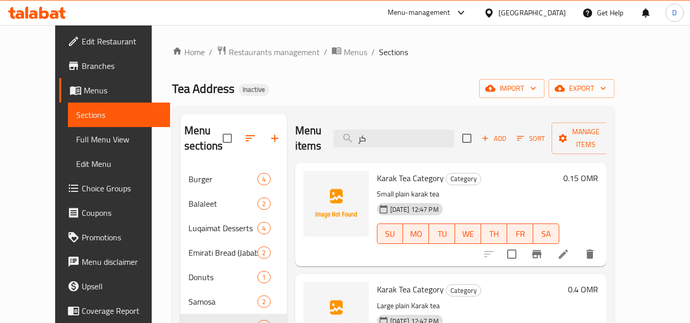
type input "ك"
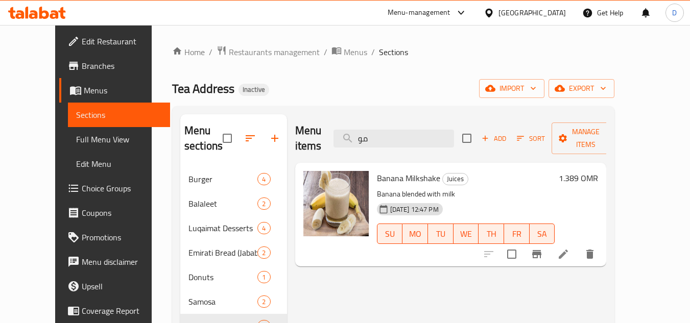
type input "م"
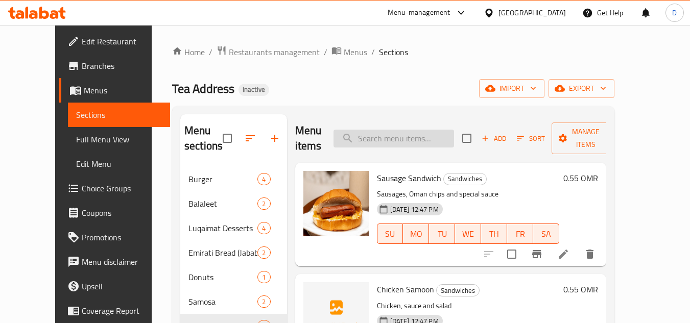
click at [410, 139] on input "search" at bounding box center [394, 139] width 121 height 18
paste input "Chicken with potato chips"
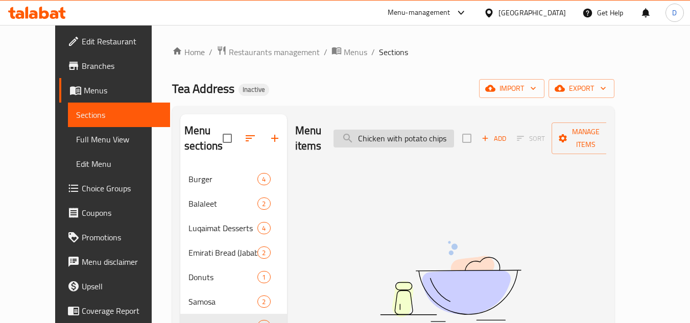
click at [434, 135] on input "Chicken with potato chips" at bounding box center [394, 139] width 121 height 18
click at [454, 134] on input "Chicken with potato chips" at bounding box center [394, 139] width 121 height 18
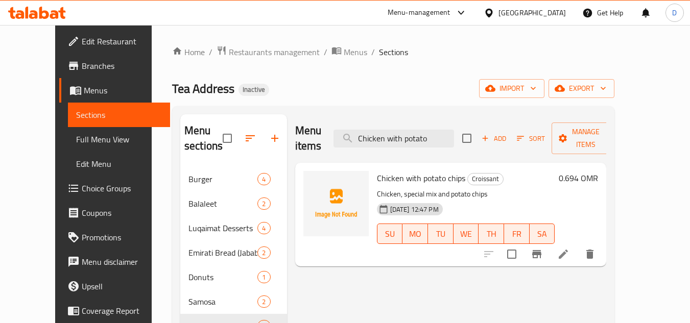
type input "Chicken with potato"
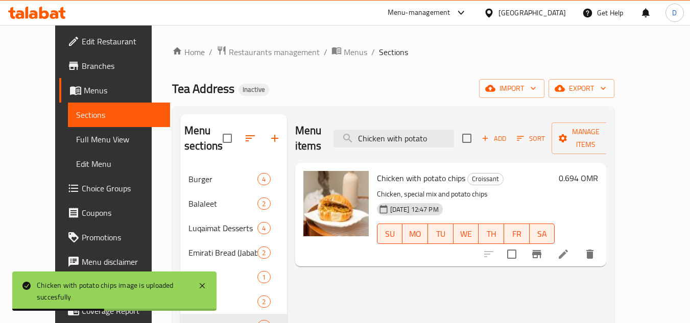
drag, startPoint x: 71, startPoint y: 144, endPoint x: 116, endPoint y: 157, distance: 47.2
click at [76, 144] on span "Full Menu View" at bounding box center [119, 139] width 86 height 12
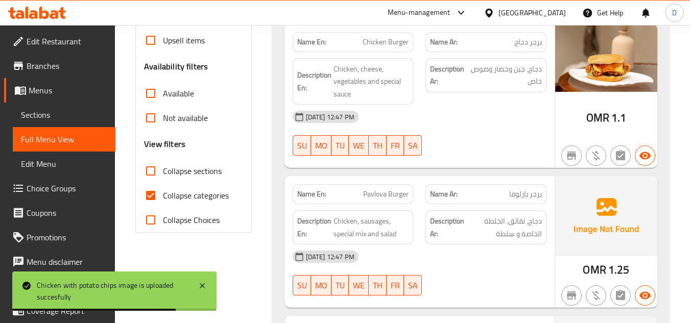
scroll to position [307, 0]
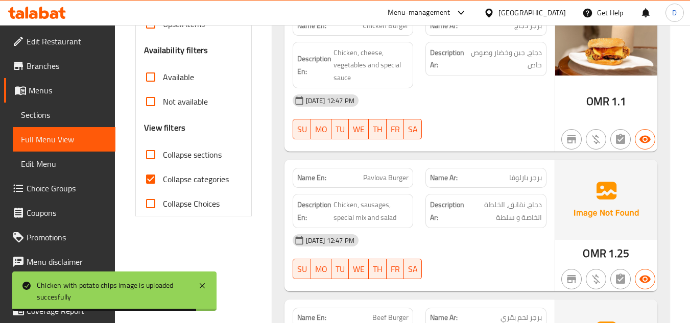
click at [159, 178] on input "Collapse categories" at bounding box center [150, 179] width 25 height 25
checkbox input "false"
click at [153, 160] on input "Collapse sections" at bounding box center [150, 155] width 25 height 25
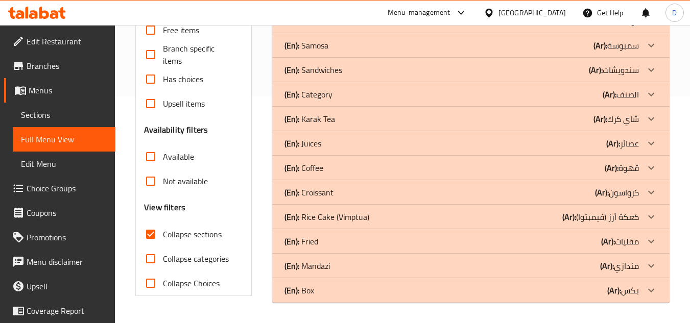
click at [153, 222] on input "Collapse sections" at bounding box center [150, 234] width 25 height 25
checkbox input "false"
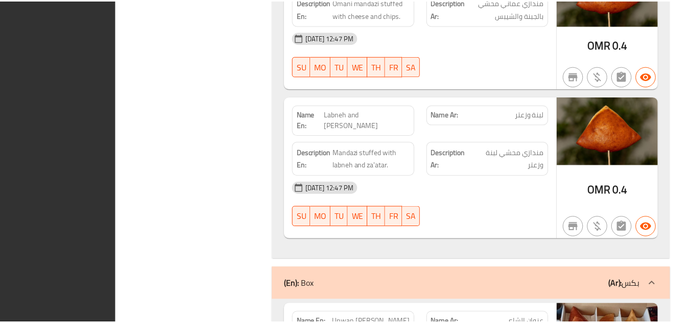
scroll to position [8757, 0]
